Goal: Task Accomplishment & Management: Manage account settings

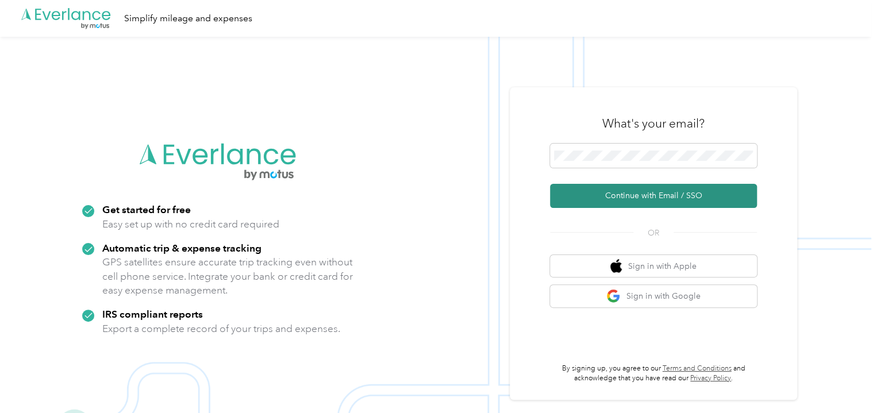
click at [648, 194] on button "Continue with Email / SSO" at bounding box center [653, 196] width 207 height 24
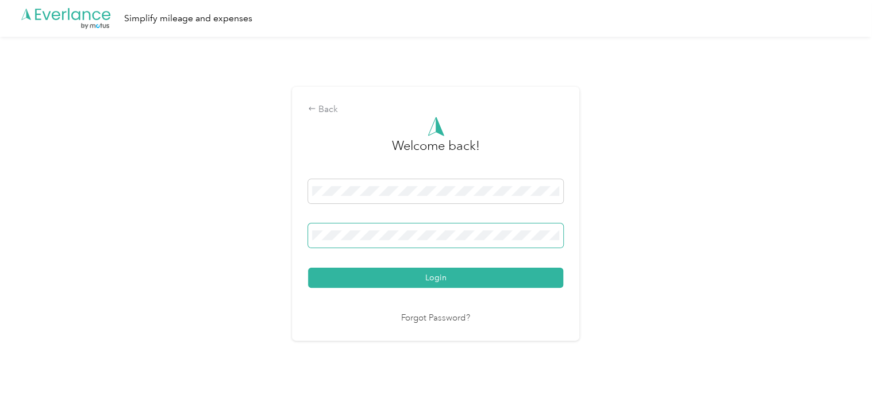
click at [308, 268] on button "Login" at bounding box center [435, 278] width 255 height 20
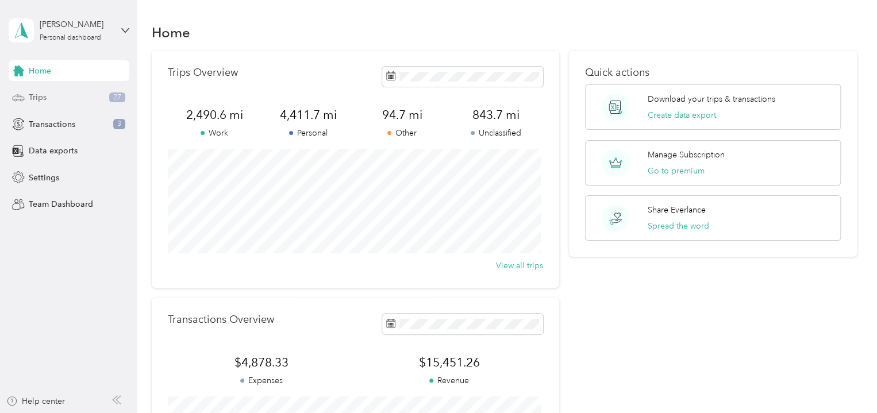
click at [71, 94] on div "Trips 27" at bounding box center [69, 97] width 121 height 21
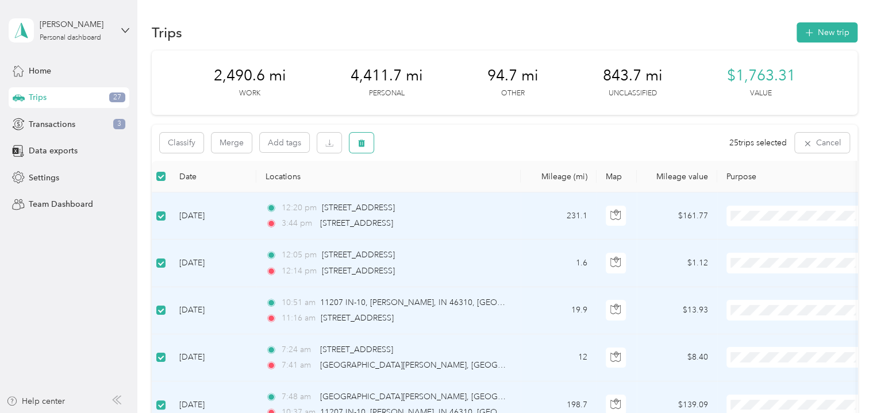
click at [358, 145] on icon "button" at bounding box center [362, 143] width 8 height 8
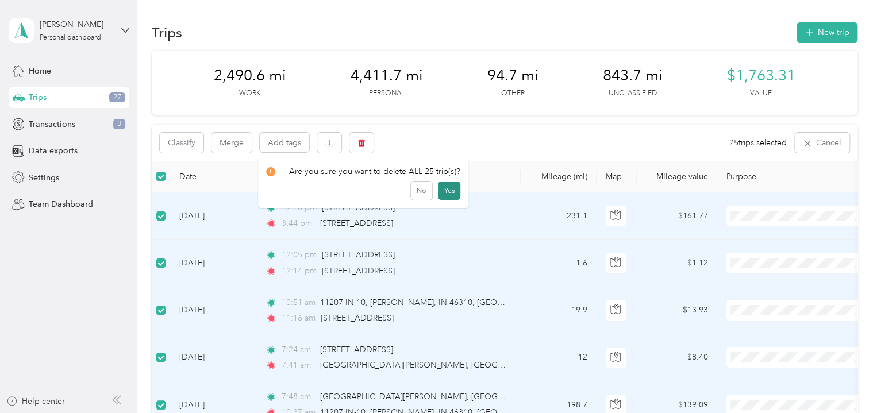
click at [439, 190] on button "Yes" at bounding box center [449, 191] width 22 height 18
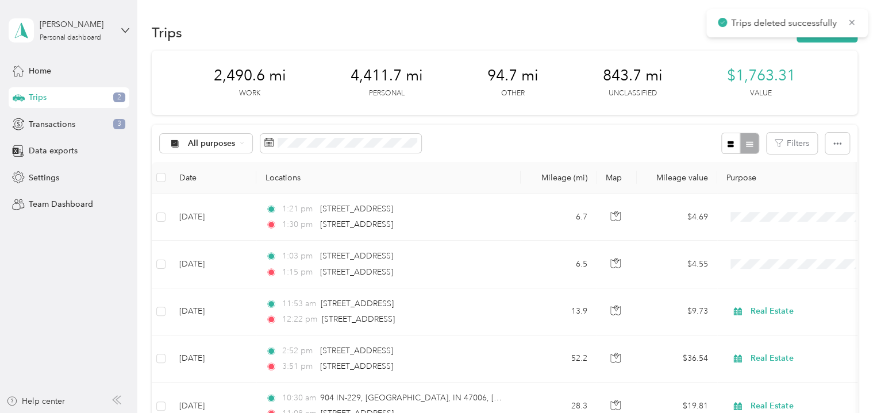
click at [478, 167] on th "Locations" at bounding box center [388, 178] width 264 height 32
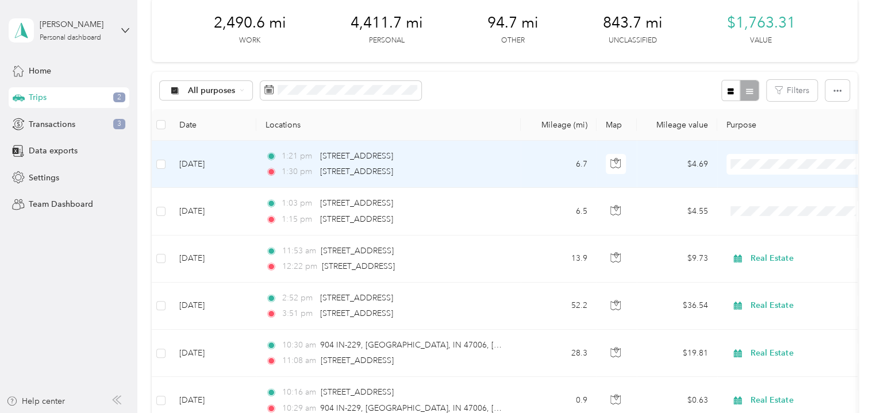
scroll to position [57, 0]
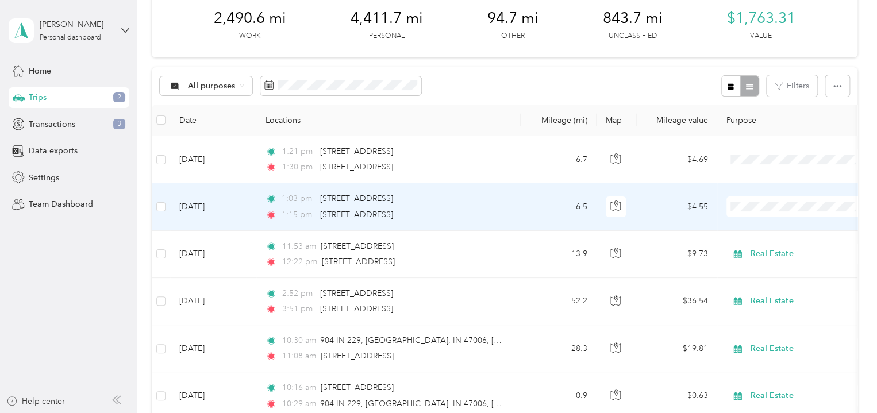
click at [766, 272] on ol "Work Personal Real Estate Other Charity Medical Moving Commute" at bounding box center [798, 298] width 143 height 161
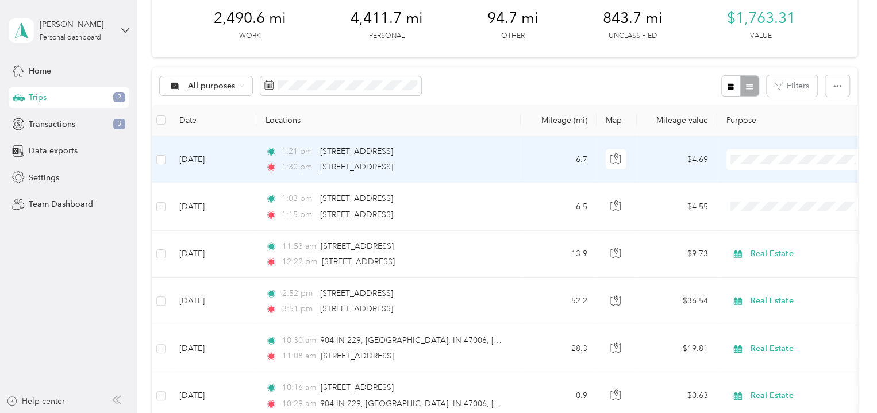
click at [772, 217] on span "Real Estate" at bounding box center [808, 217] width 106 height 12
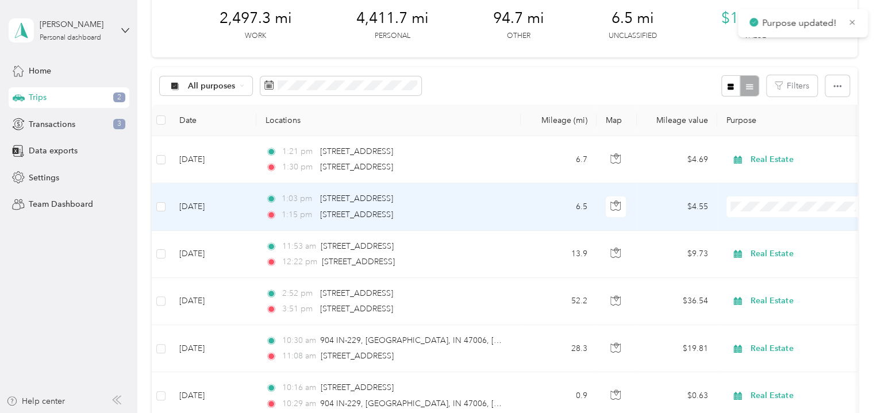
click at [775, 266] on span "Real Estate" at bounding box center [808, 268] width 106 height 12
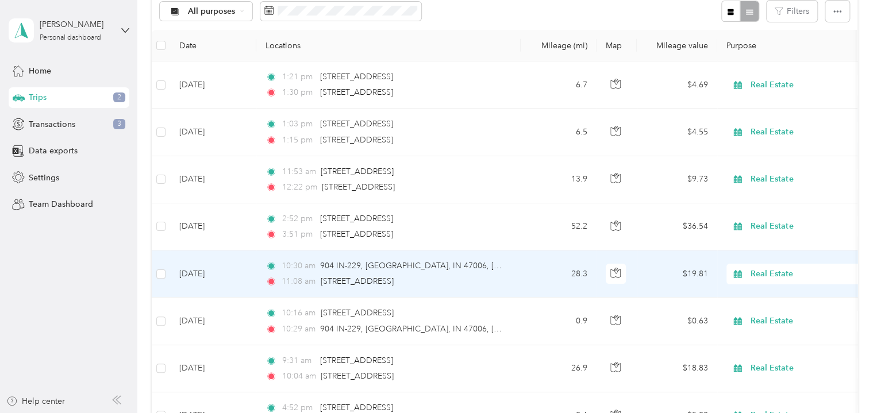
scroll to position [0, 0]
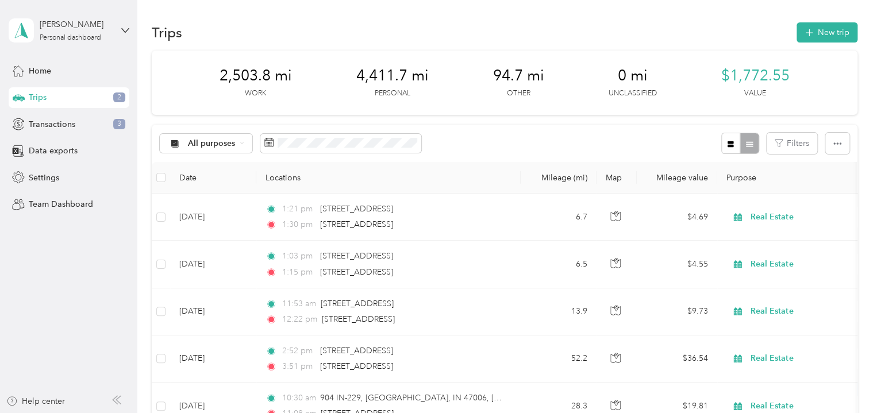
click at [494, 151] on div "All purposes Filters" at bounding box center [505, 143] width 706 height 37
click at [87, 121] on div "Transactions 3" at bounding box center [69, 124] width 121 height 21
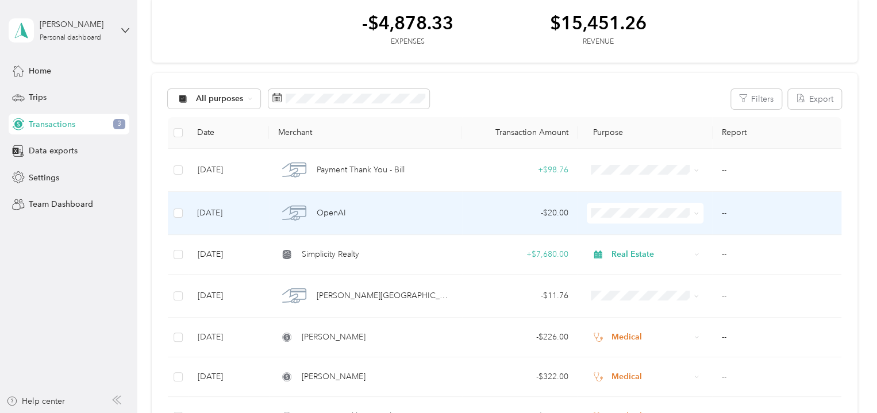
scroll to position [57, 0]
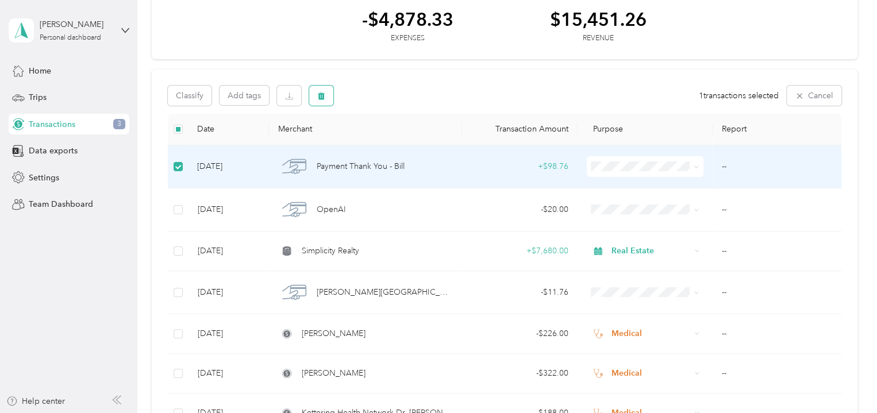
click at [318, 101] on button "button" at bounding box center [321, 96] width 24 height 20
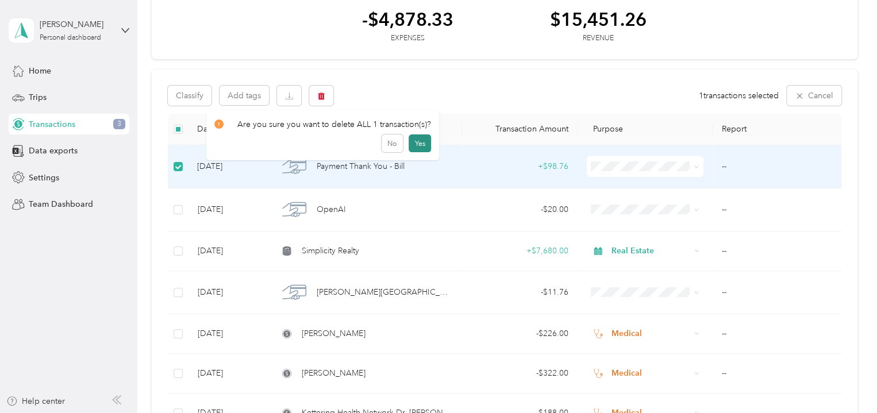
click at [410, 143] on button "Yes" at bounding box center [420, 144] width 22 height 18
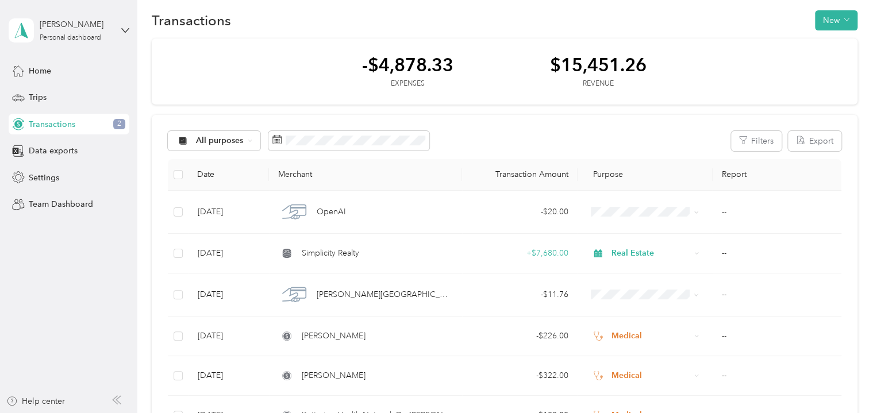
scroll to position [0, 0]
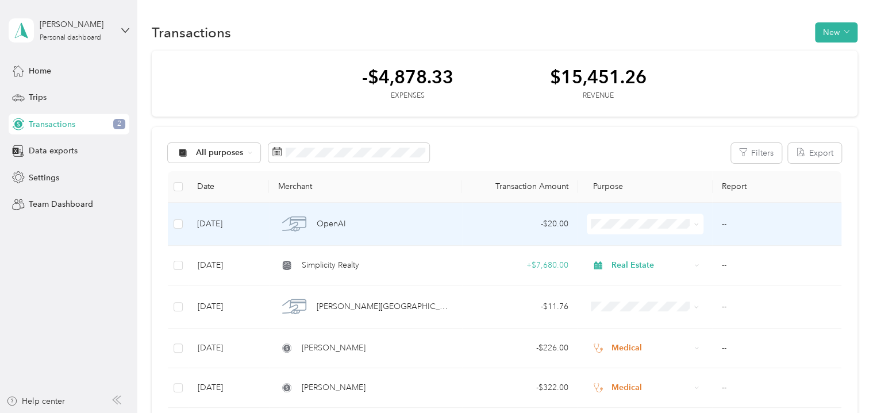
click at [694, 224] on icon at bounding box center [696, 224] width 5 height 5
click at [513, 242] on td "- $20.00" at bounding box center [520, 224] width 116 height 43
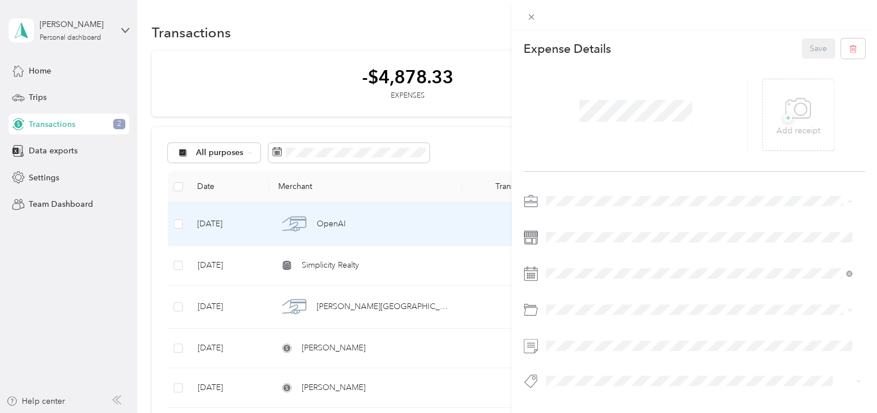
click at [470, 87] on div "This expense cannot be edited because it is either under review, approved, or p…" at bounding box center [438, 206] width 877 height 413
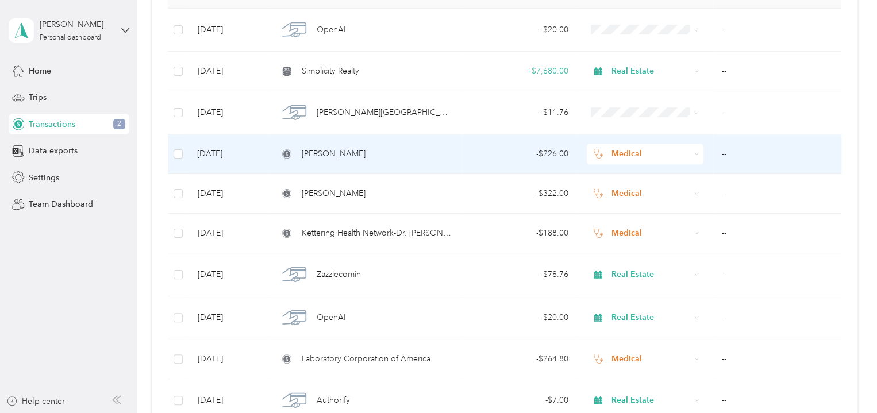
scroll to position [230, 0]
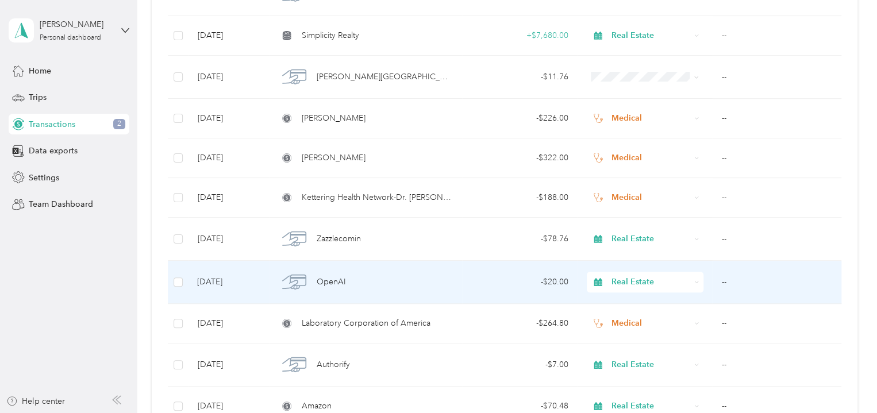
click at [721, 283] on td "--" at bounding box center [777, 282] width 129 height 43
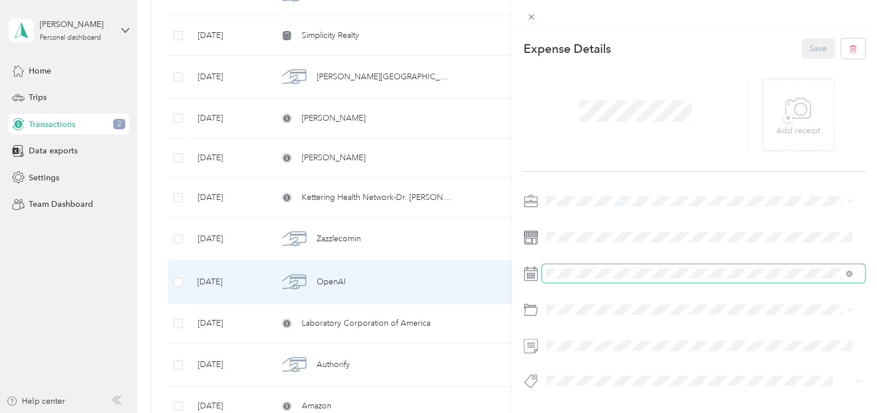
scroll to position [2, 0]
click at [535, 18] on icon at bounding box center [532, 17] width 10 height 10
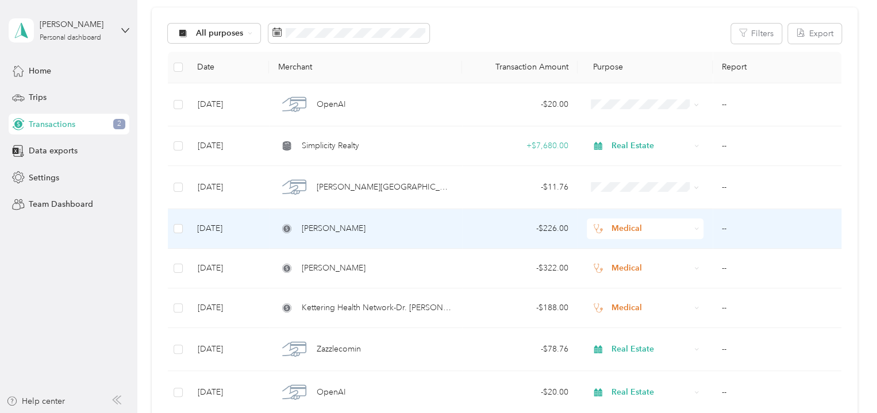
scroll to position [115, 0]
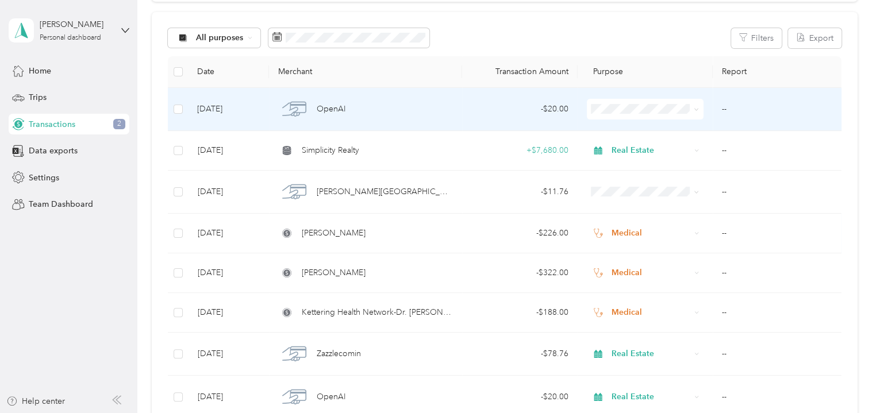
click at [694, 107] on span at bounding box center [696, 109] width 5 height 10
click at [690, 110] on span at bounding box center [694, 109] width 9 height 13
click at [628, 172] on span "Real Estate" at bounding box center [652, 171] width 79 height 12
click at [724, 110] on td "--" at bounding box center [777, 109] width 129 height 43
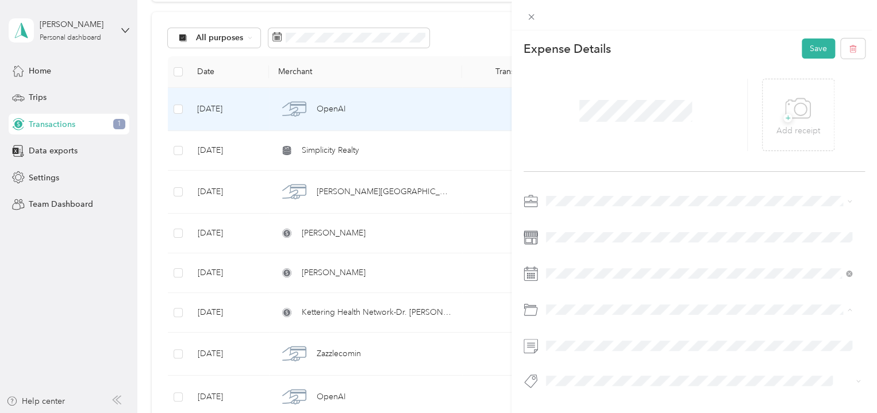
click at [624, 333] on div at bounding box center [694, 294] width 341 height 205
click at [803, 44] on button "Save" at bounding box center [818, 49] width 33 height 20
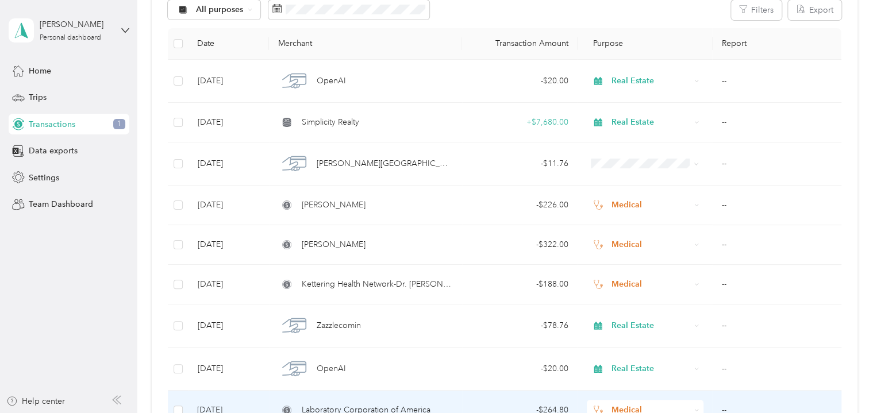
scroll to position [115, 0]
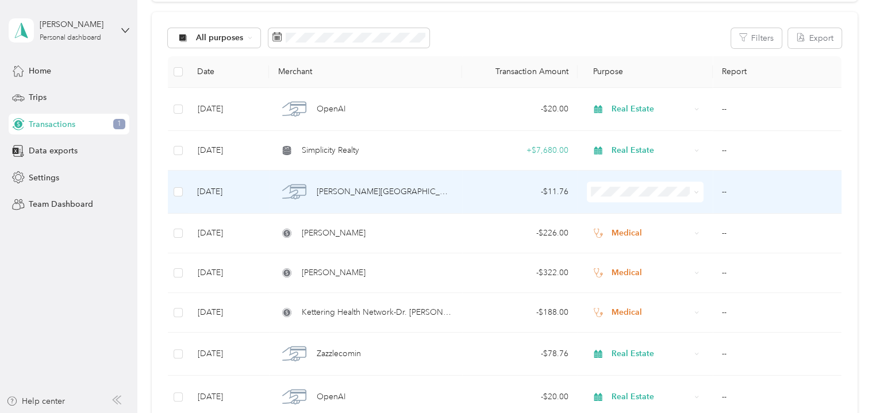
click at [694, 192] on icon at bounding box center [696, 192] width 5 height 5
click at [656, 253] on span "Real Estate" at bounding box center [652, 254] width 79 height 12
click at [729, 193] on td "--" at bounding box center [777, 192] width 129 height 43
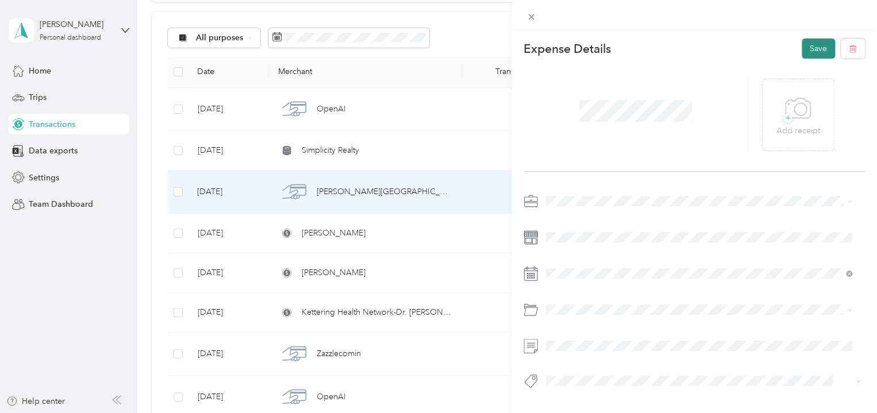
click at [810, 51] on button "Save" at bounding box center [818, 49] width 33 height 20
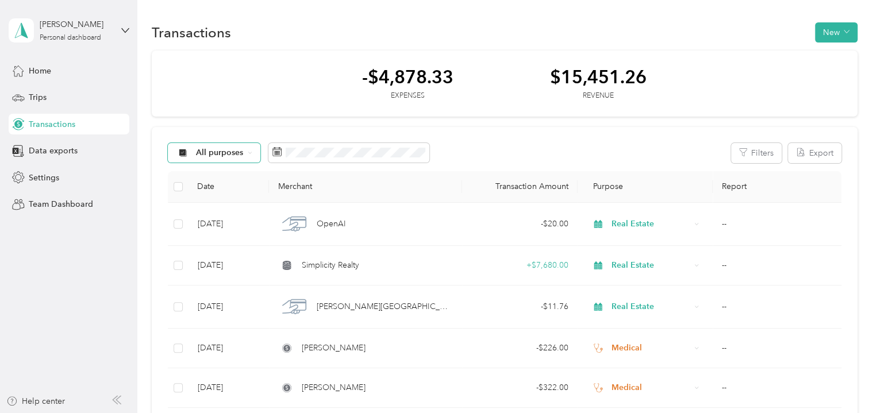
click at [191, 153] on span "All purposes" at bounding box center [210, 152] width 68 height 9
click at [195, 255] on span "Real Estate" at bounding box center [214, 251] width 76 height 12
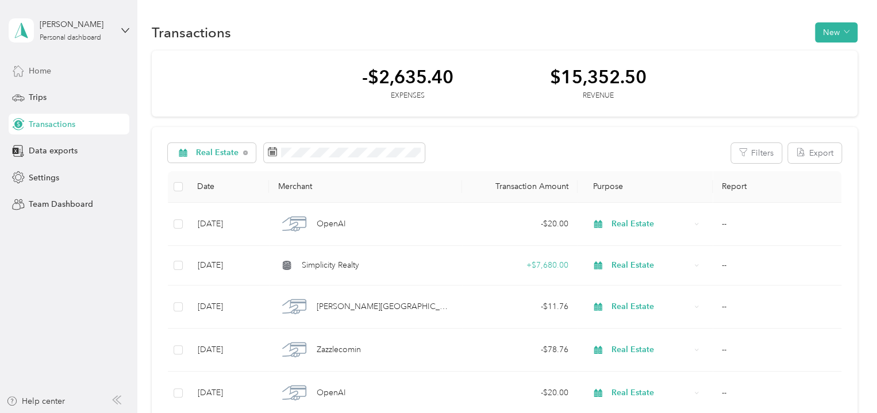
click at [29, 72] on span "Home" at bounding box center [40, 71] width 22 height 12
